Goal: Task Accomplishment & Management: Use online tool/utility

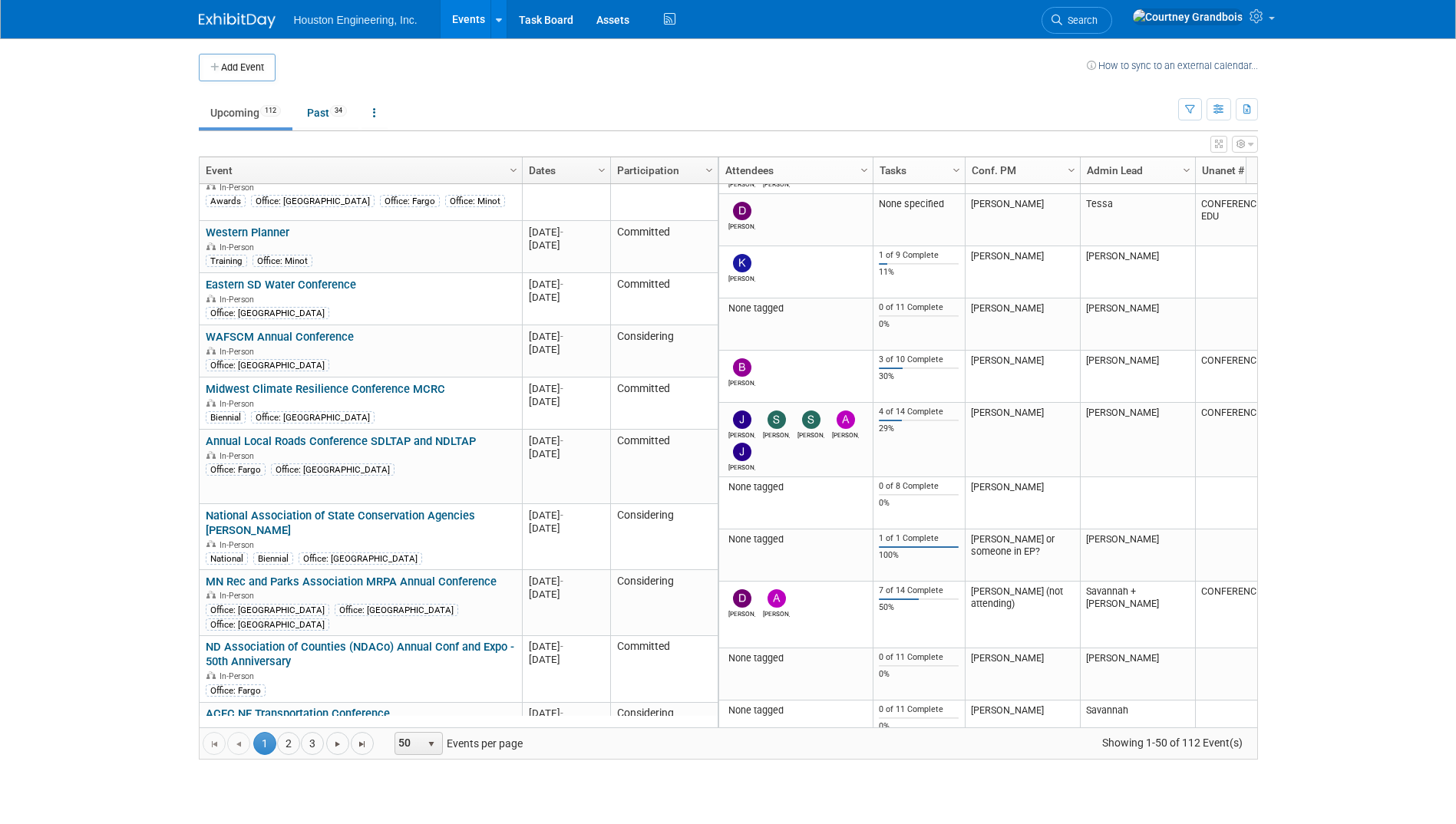
scroll to position [1547, 0]
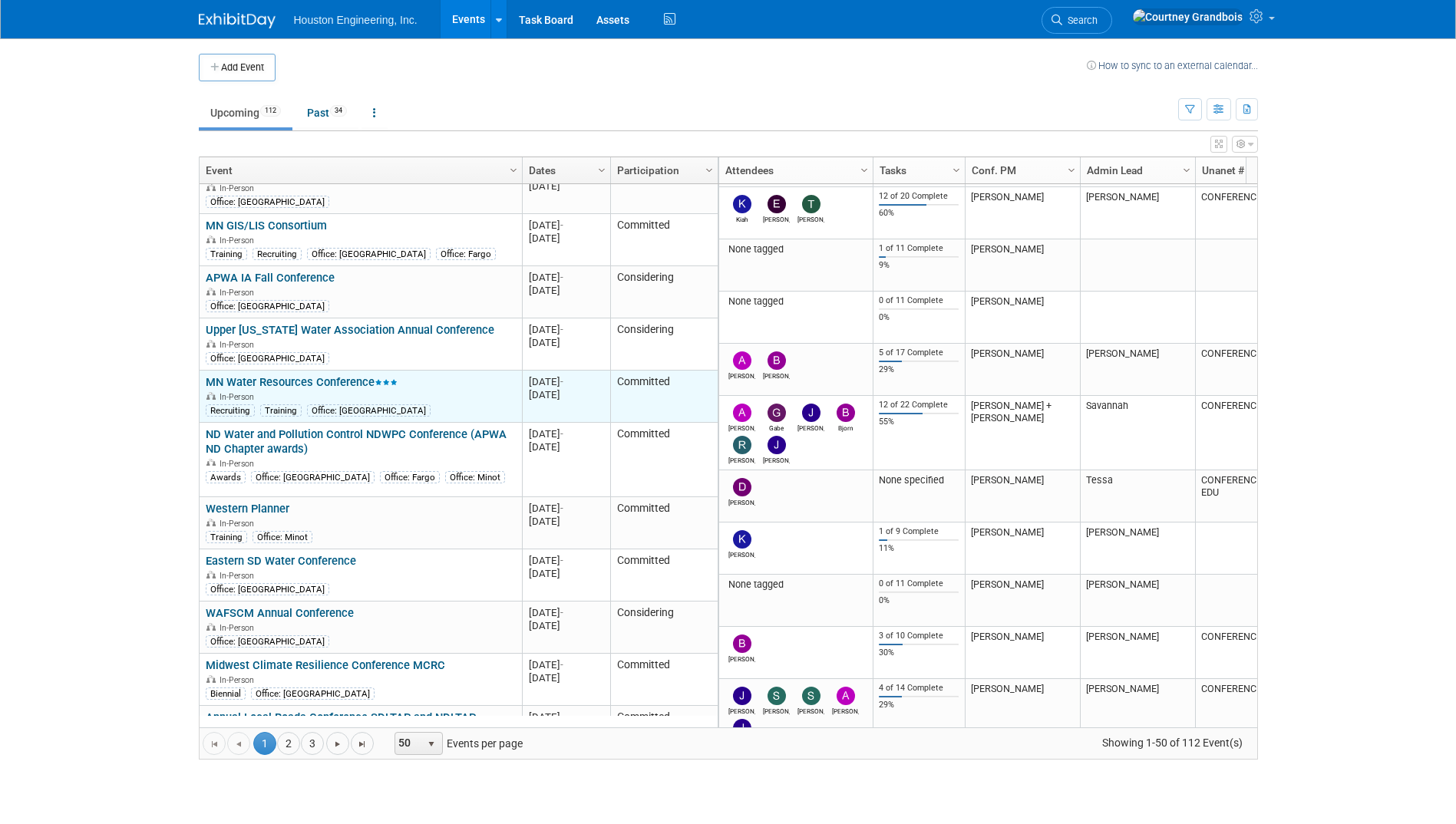
click at [285, 375] on link "MN Water Resources Conference" at bounding box center [301, 381] width 192 height 14
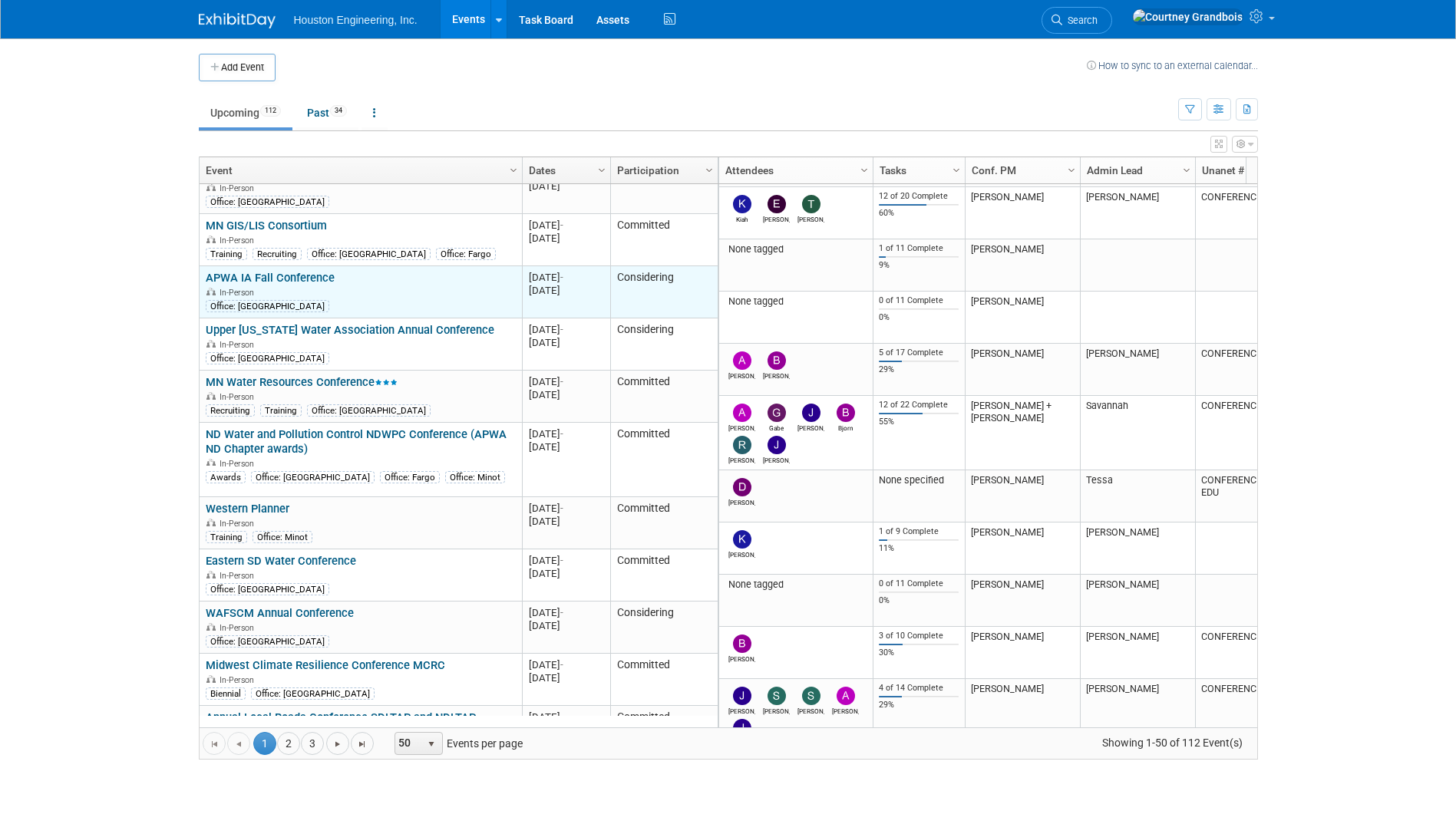
scroll to position [1363, 0]
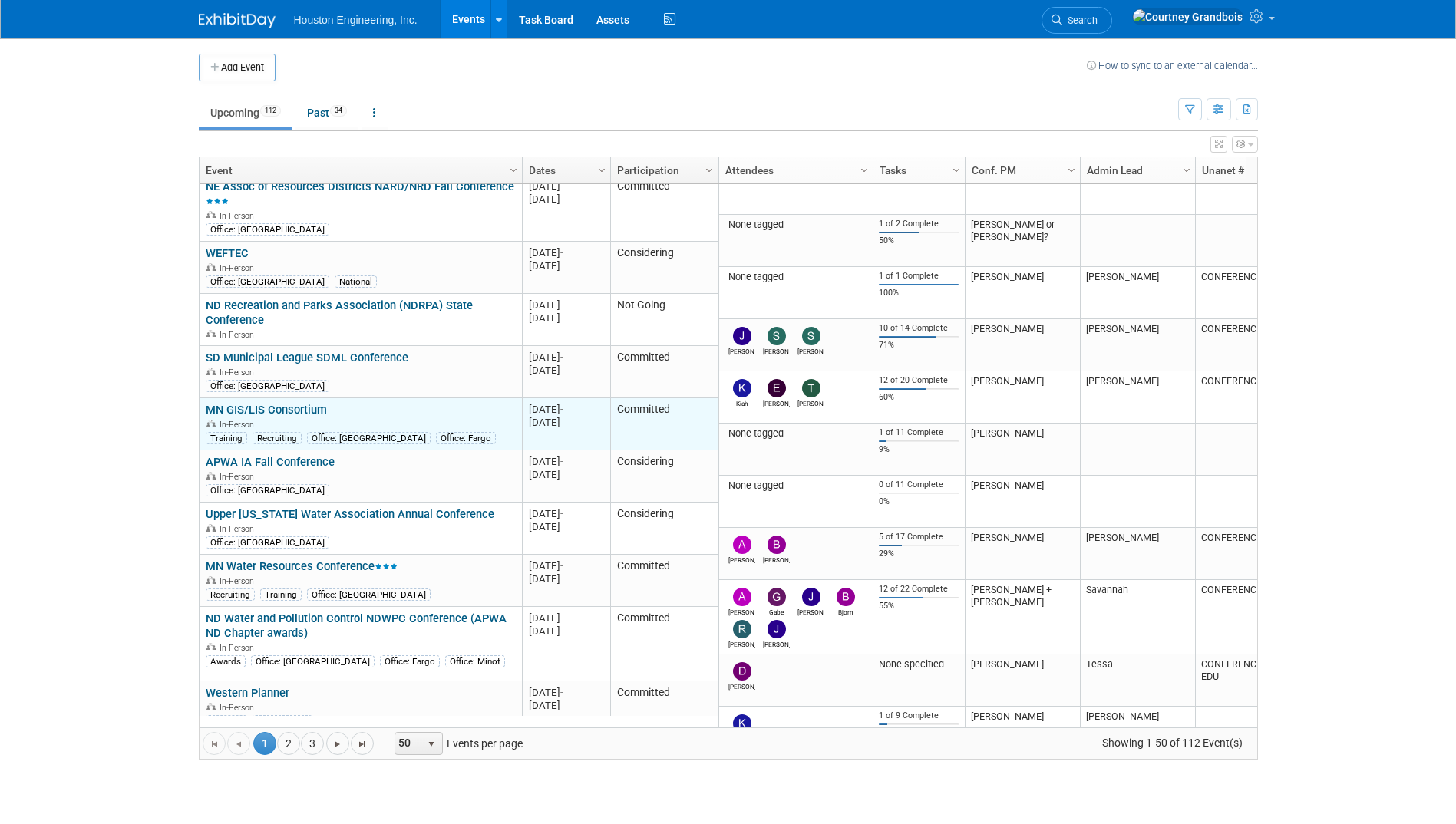
click at [298, 403] on link "MN GIS/LIS Consortium" at bounding box center [266, 409] width 121 height 14
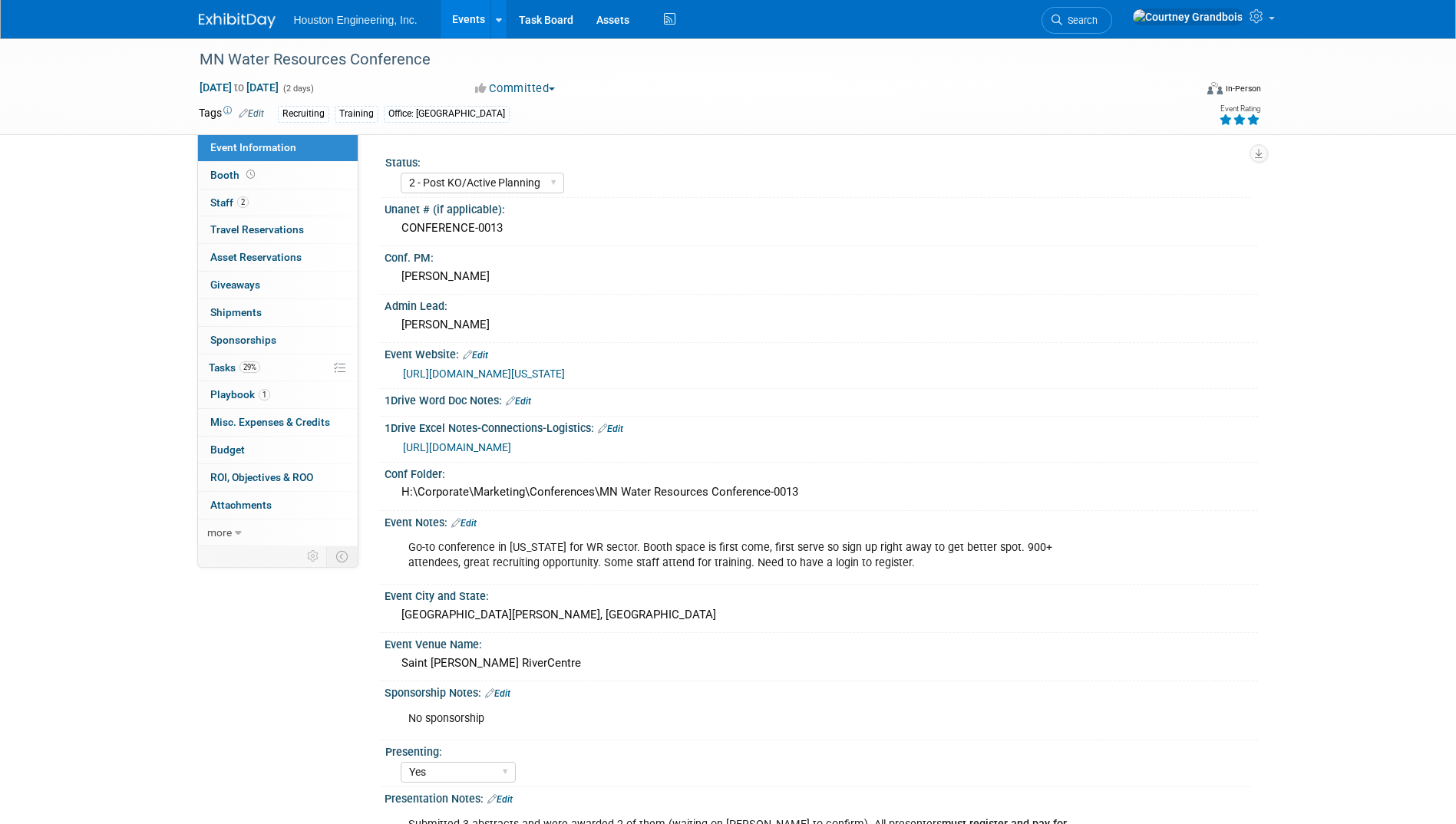
select select "2 - Post KO/Active Planning"
select select "Yes"
select select "Water Resources"
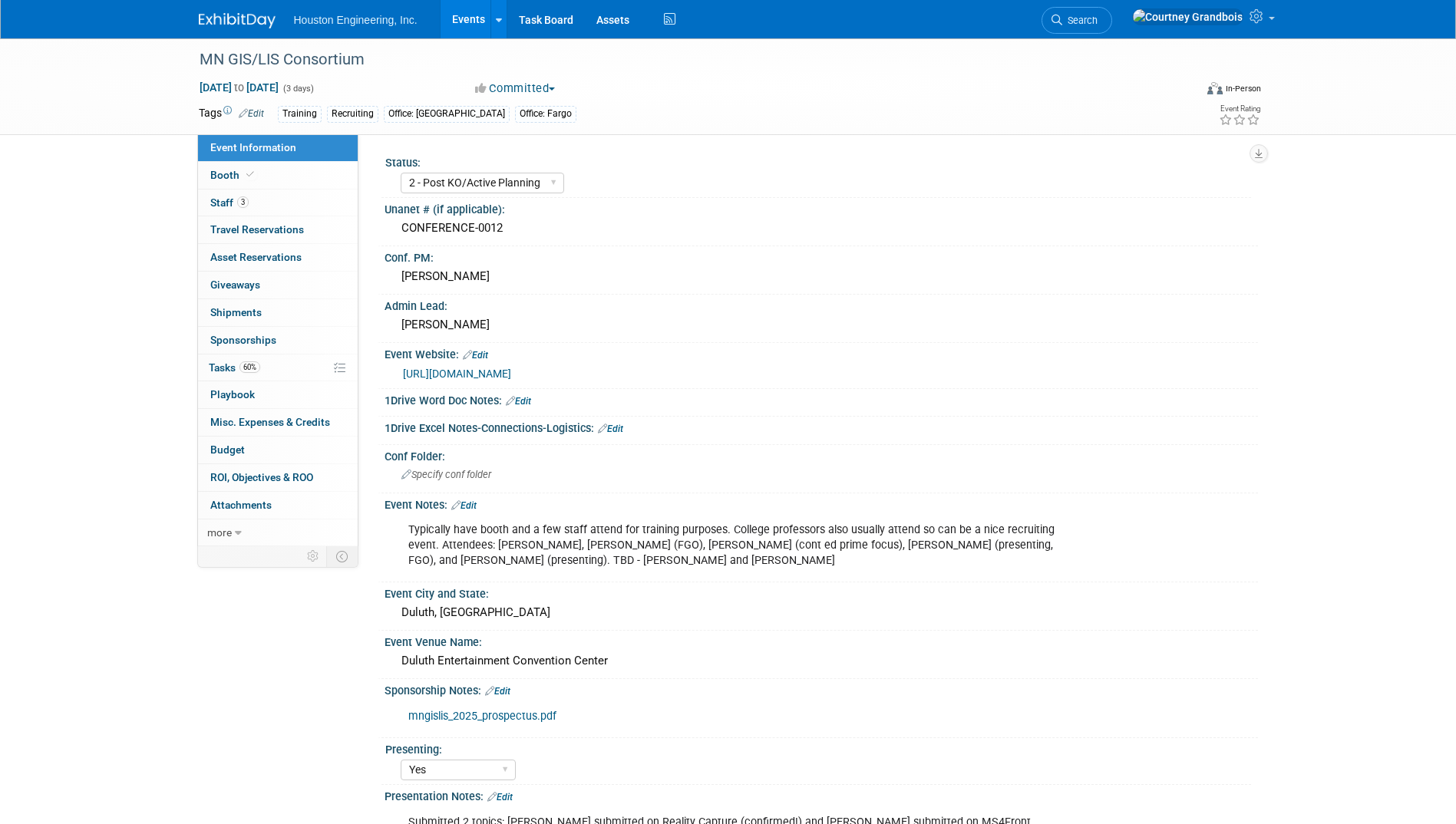
select select "2 - Post KO/Active Planning"
select select "Yes"
select select "Geo. Technology"
click at [227, 377] on link "60% Tasks 60%" at bounding box center [278, 368] width 159 height 27
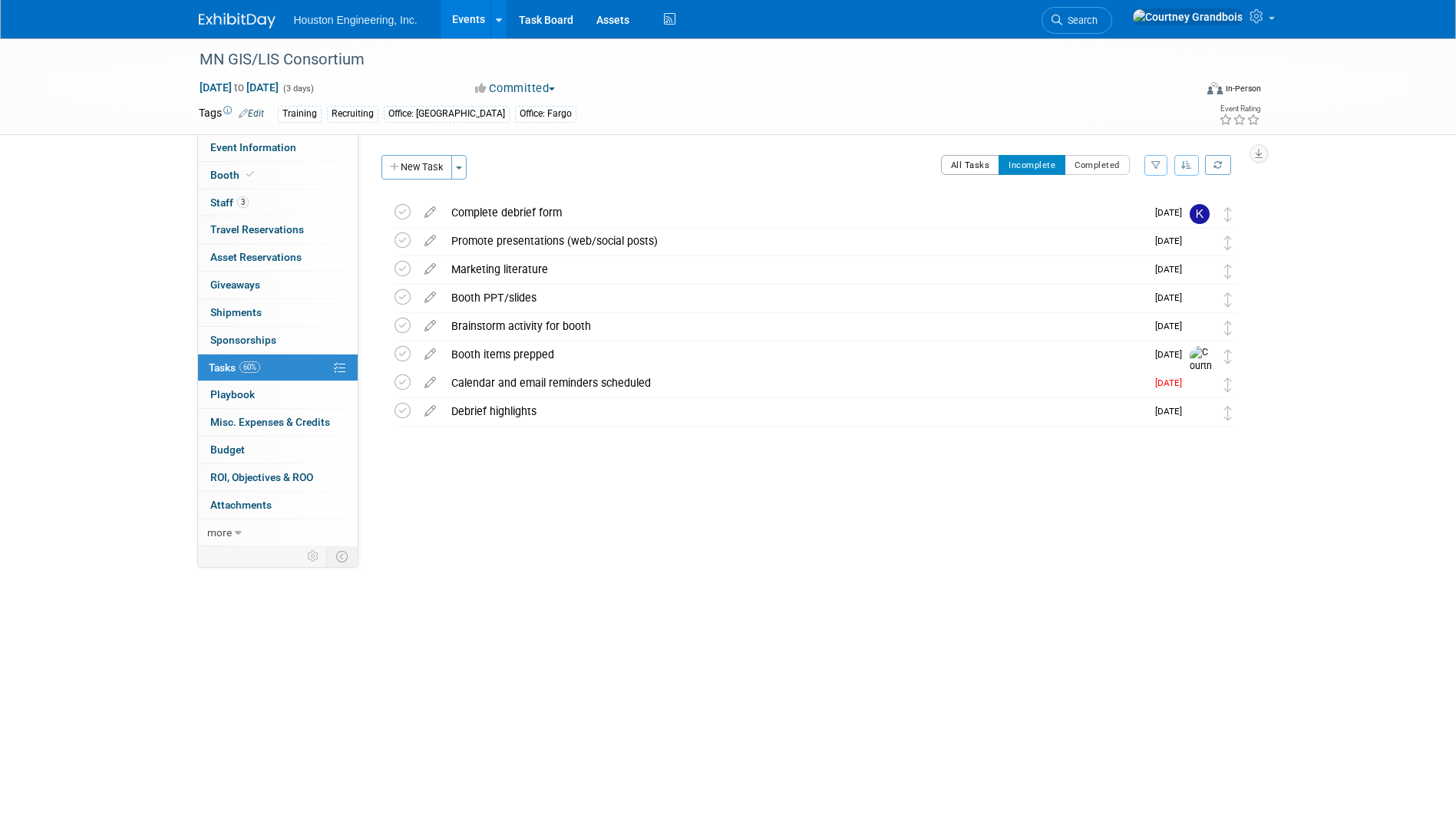
click at [964, 164] on button "All Tasks" at bounding box center [970, 165] width 59 height 20
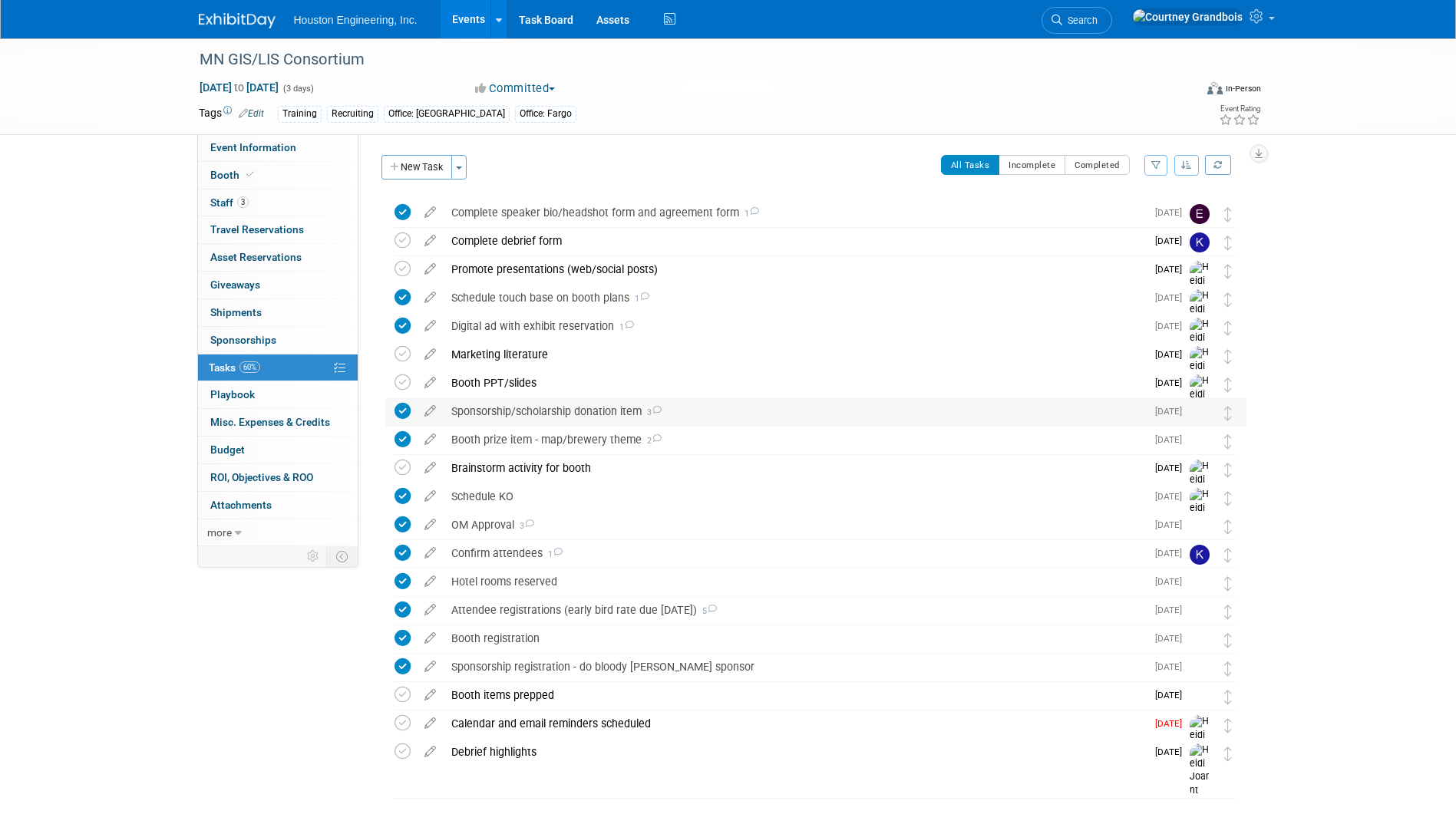
click at [604, 418] on div "Sponsorship/scholarship donation item 3" at bounding box center [794, 411] width 703 height 26
